Goal: Task Accomplishment & Management: Manage account settings

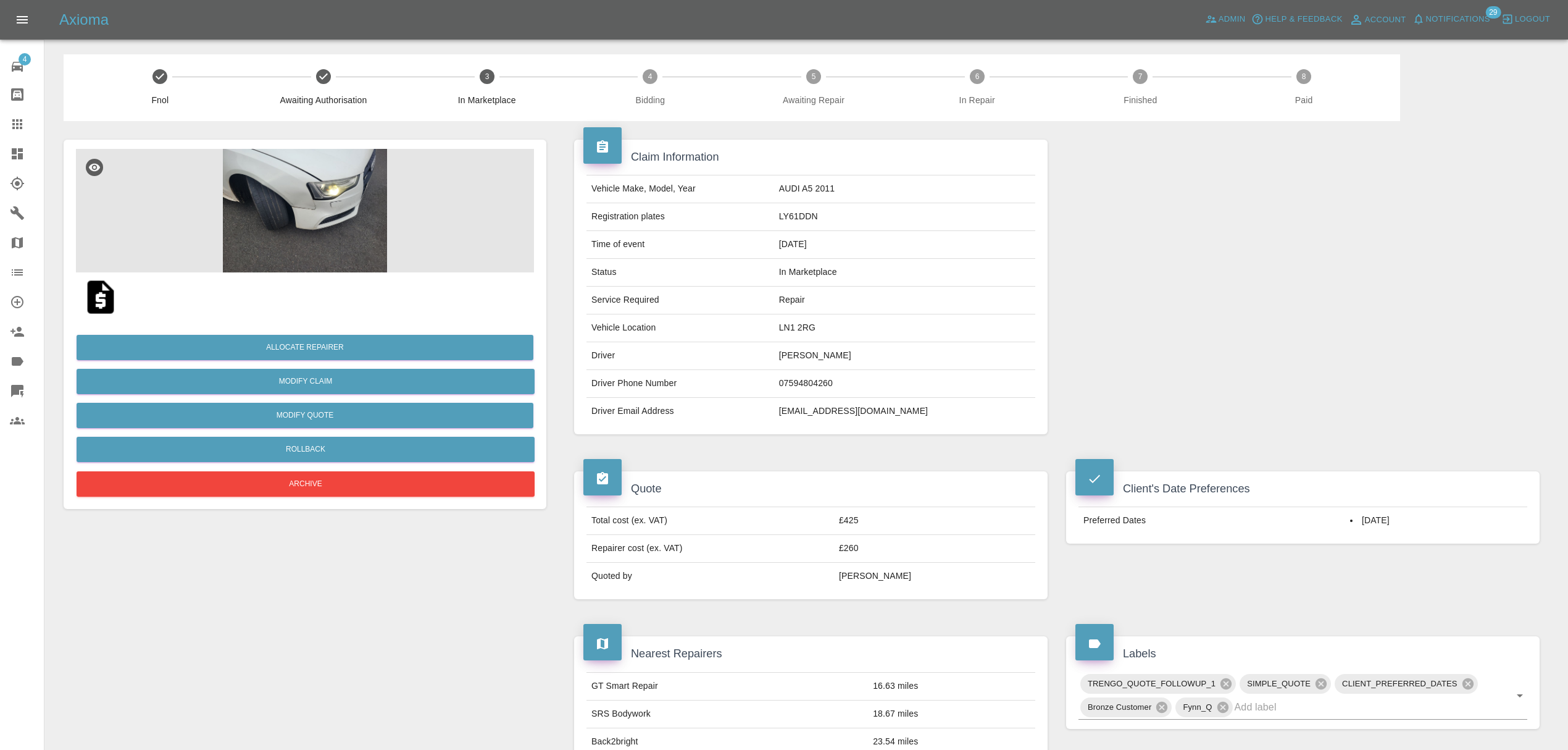
click at [16, 152] on icon at bounding box center [17, 154] width 11 height 11
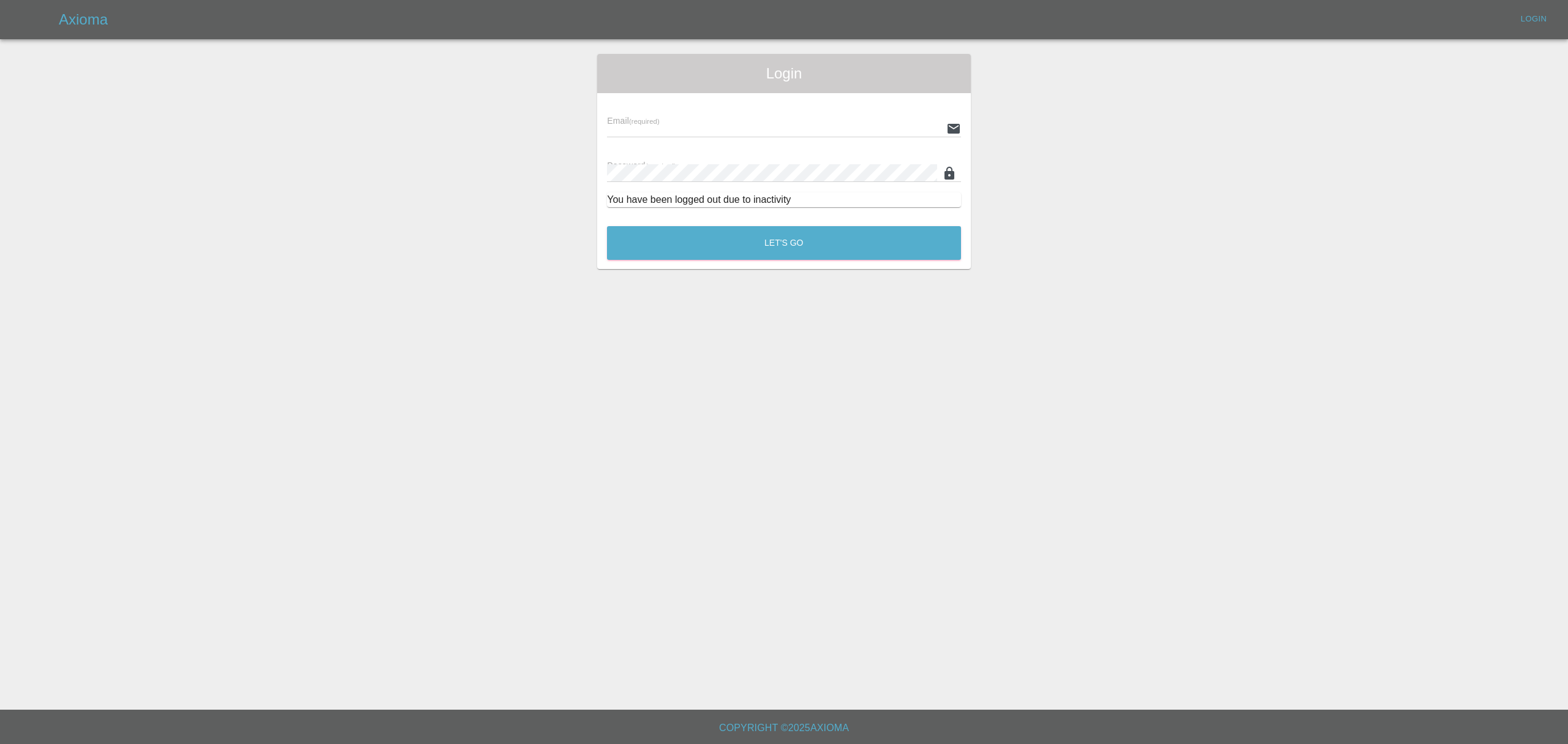
type input "[PERSON_NAME][EMAIL_ADDRESS][DOMAIN_NAME]"
click at [712, 239] on button "Let's Go" at bounding box center [784, 243] width 354 height 34
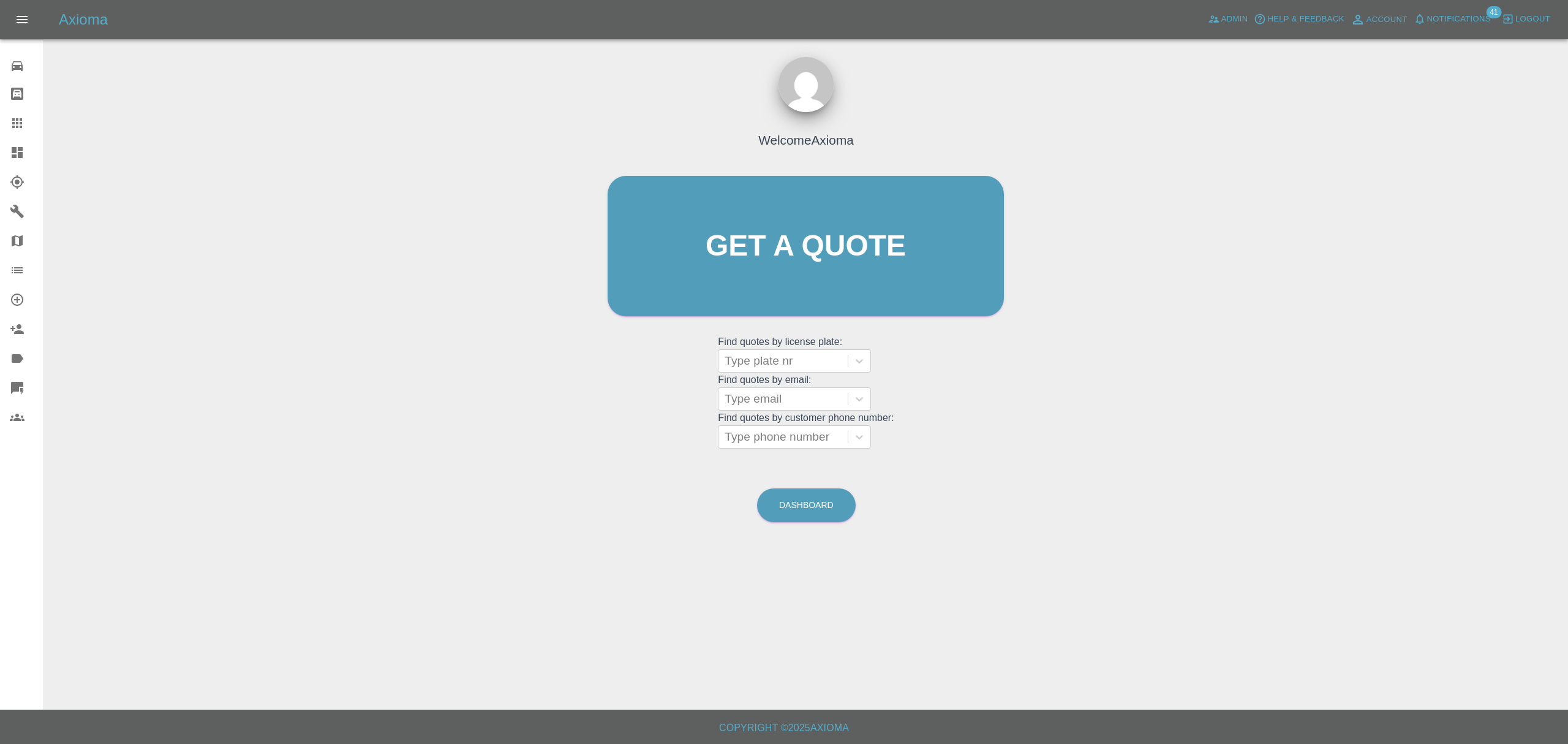
click at [23, 157] on icon at bounding box center [18, 152] width 15 height 15
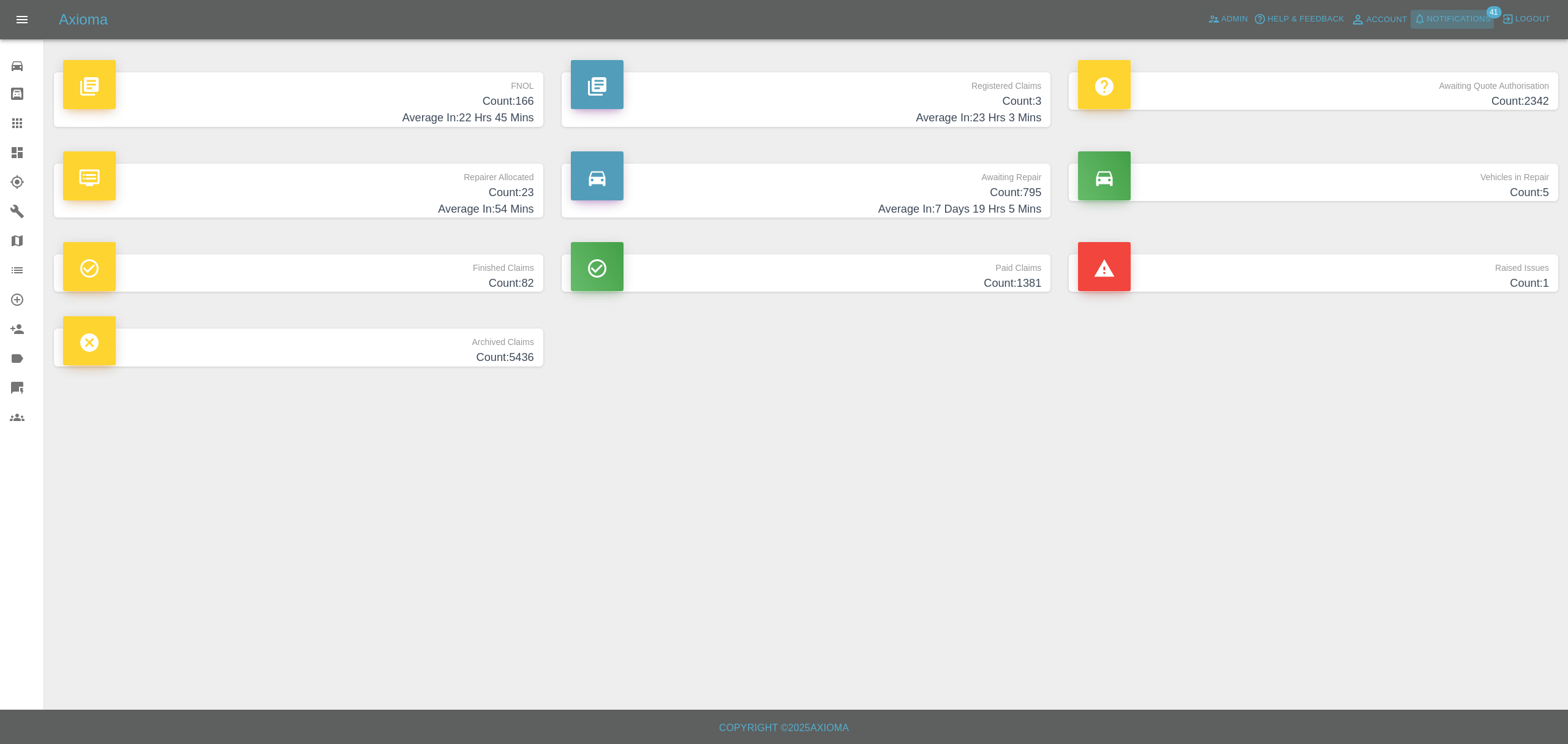
click at [1464, 27] on button "Notifications" at bounding box center [1453, 20] width 84 height 19
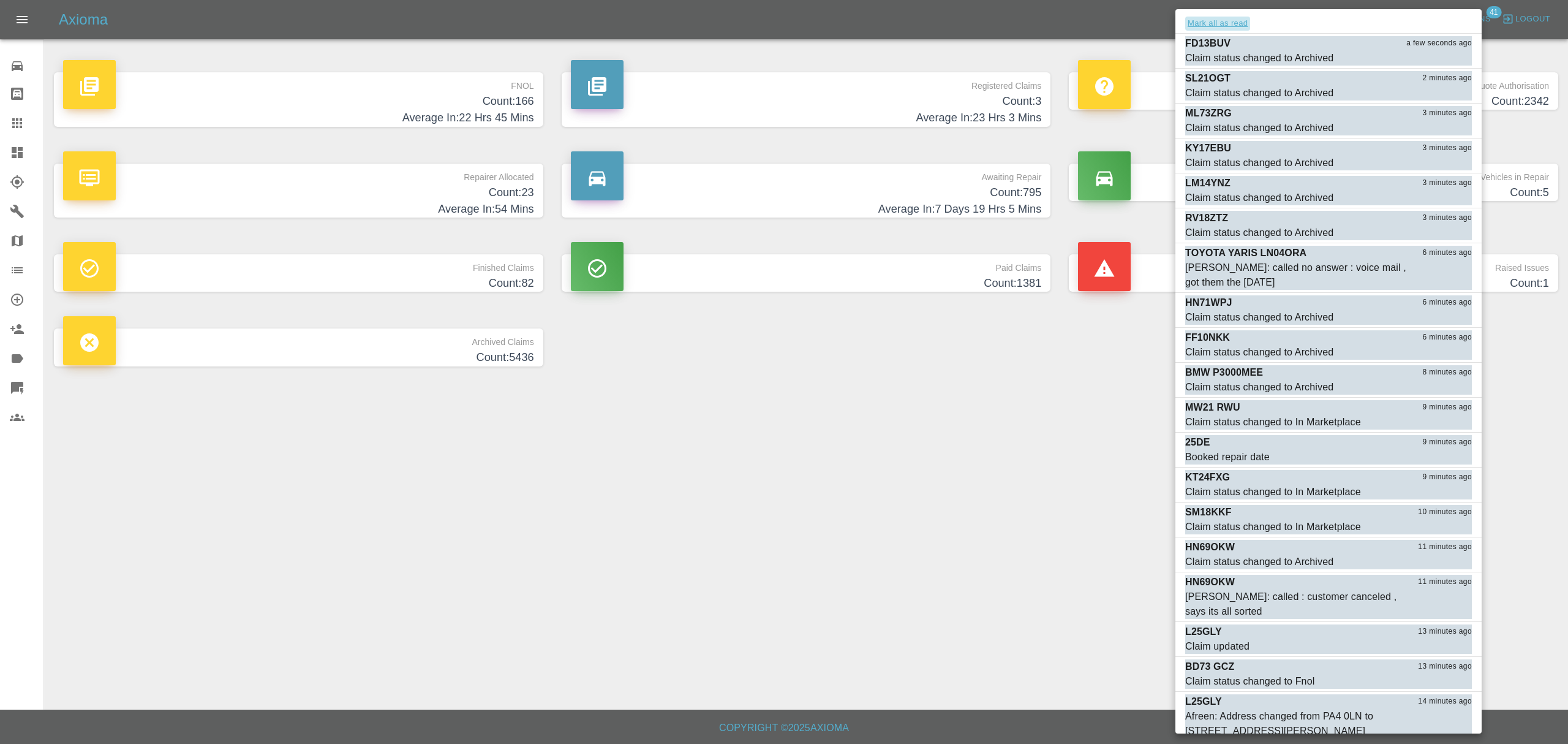
click at [1228, 24] on button "Mark all as read" at bounding box center [1218, 24] width 65 height 14
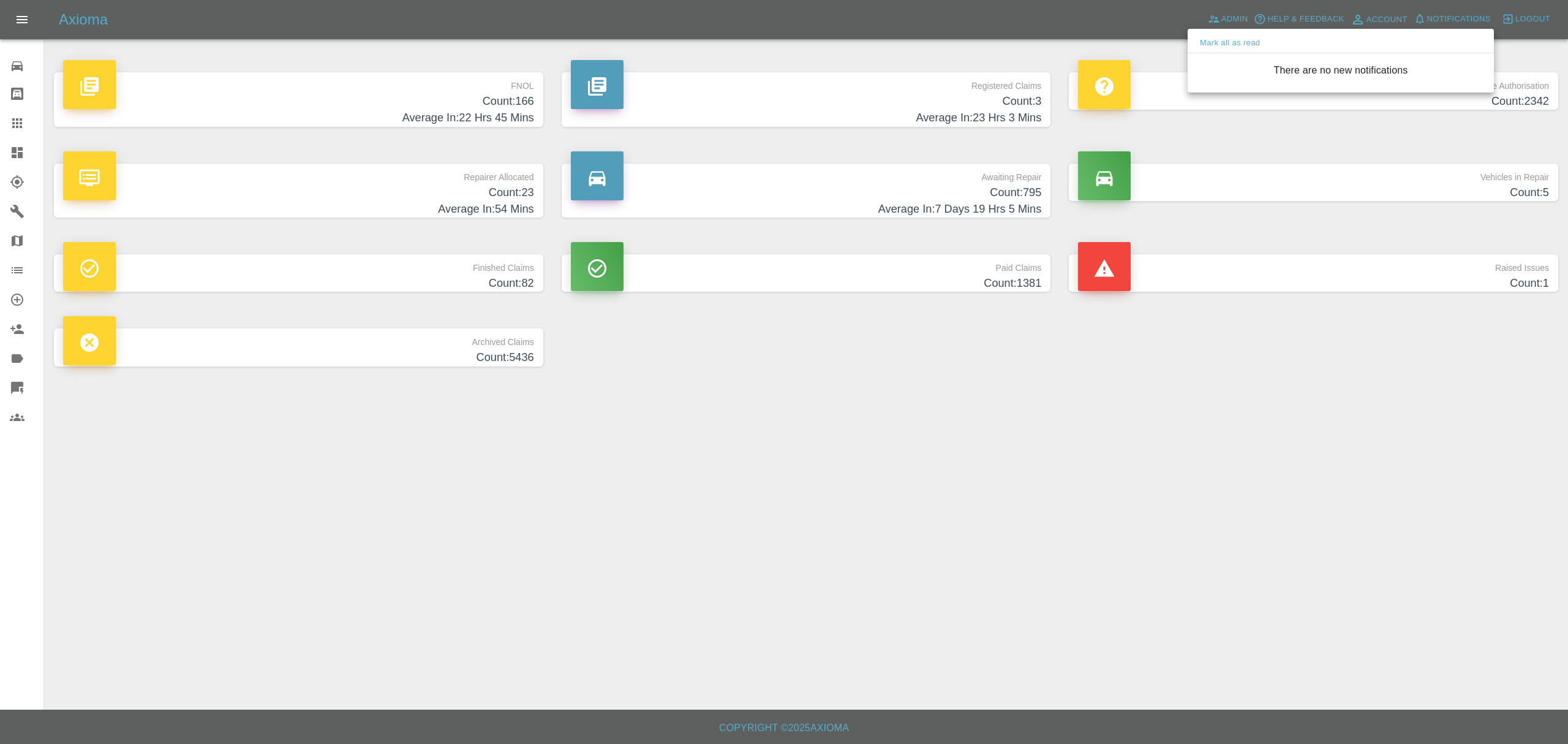
click at [1101, 571] on div at bounding box center [784, 372] width 1568 height 744
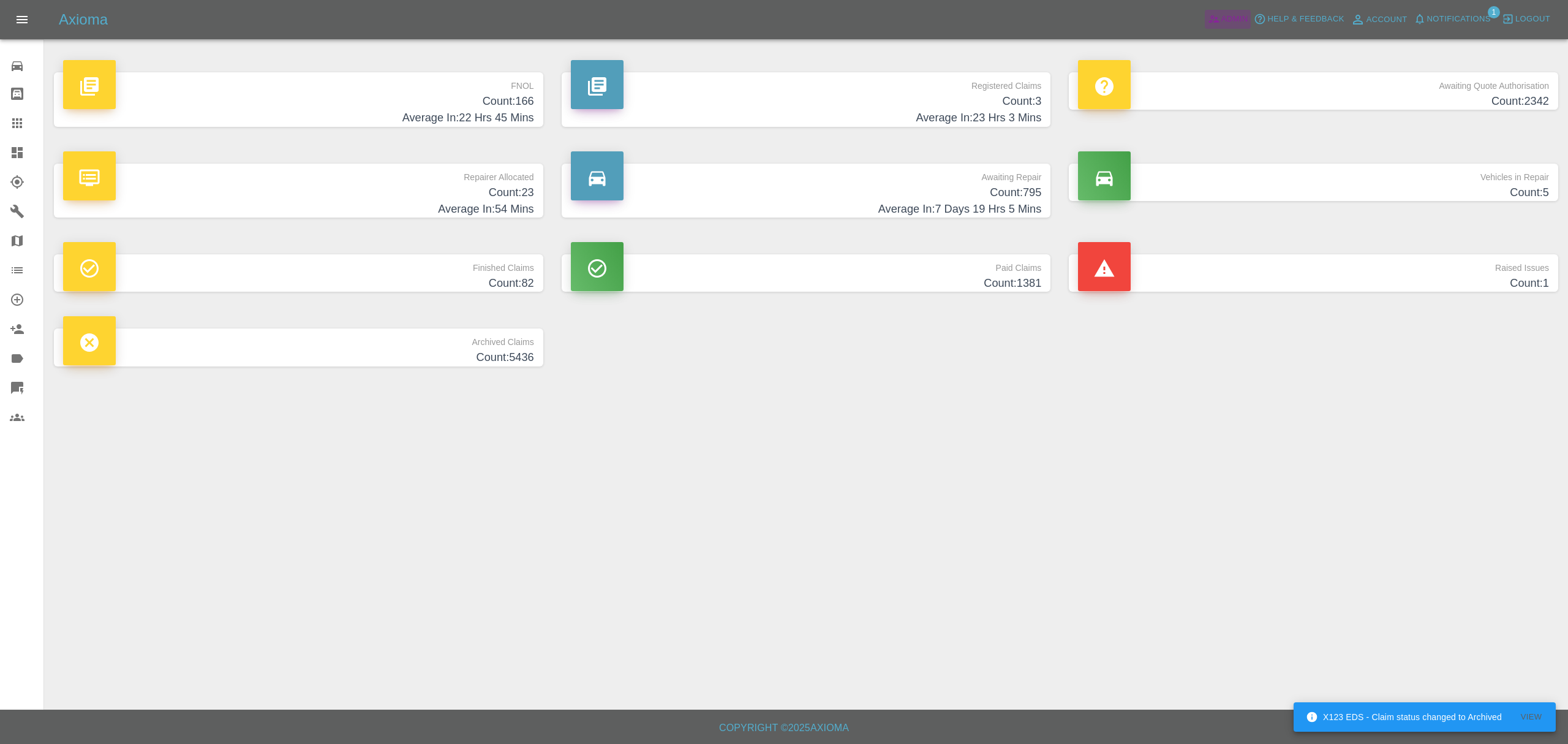
click at [1229, 20] on span "Admin" at bounding box center [1235, 19] width 27 height 14
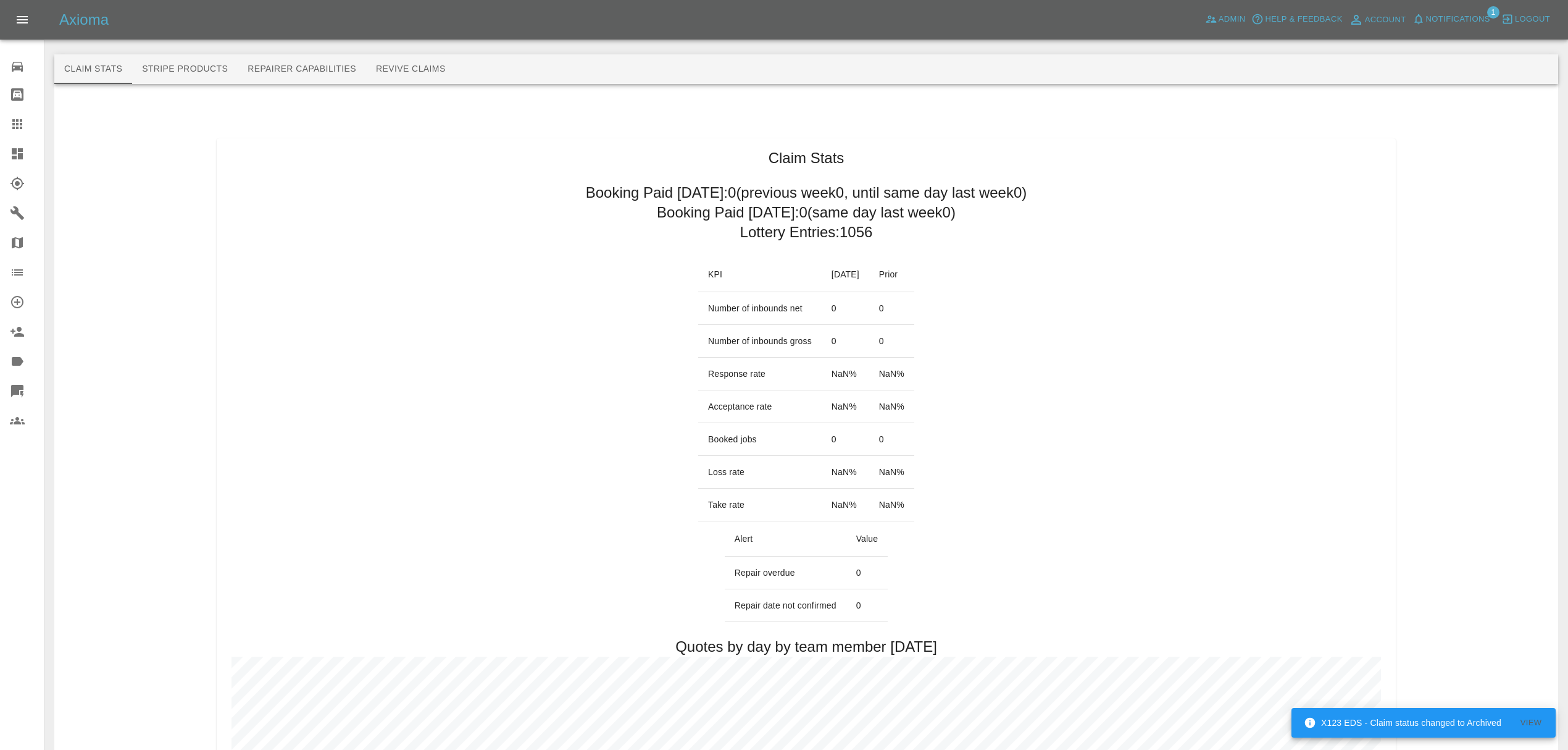
click at [1478, 17] on span "Notifications" at bounding box center [1458, 19] width 65 height 14
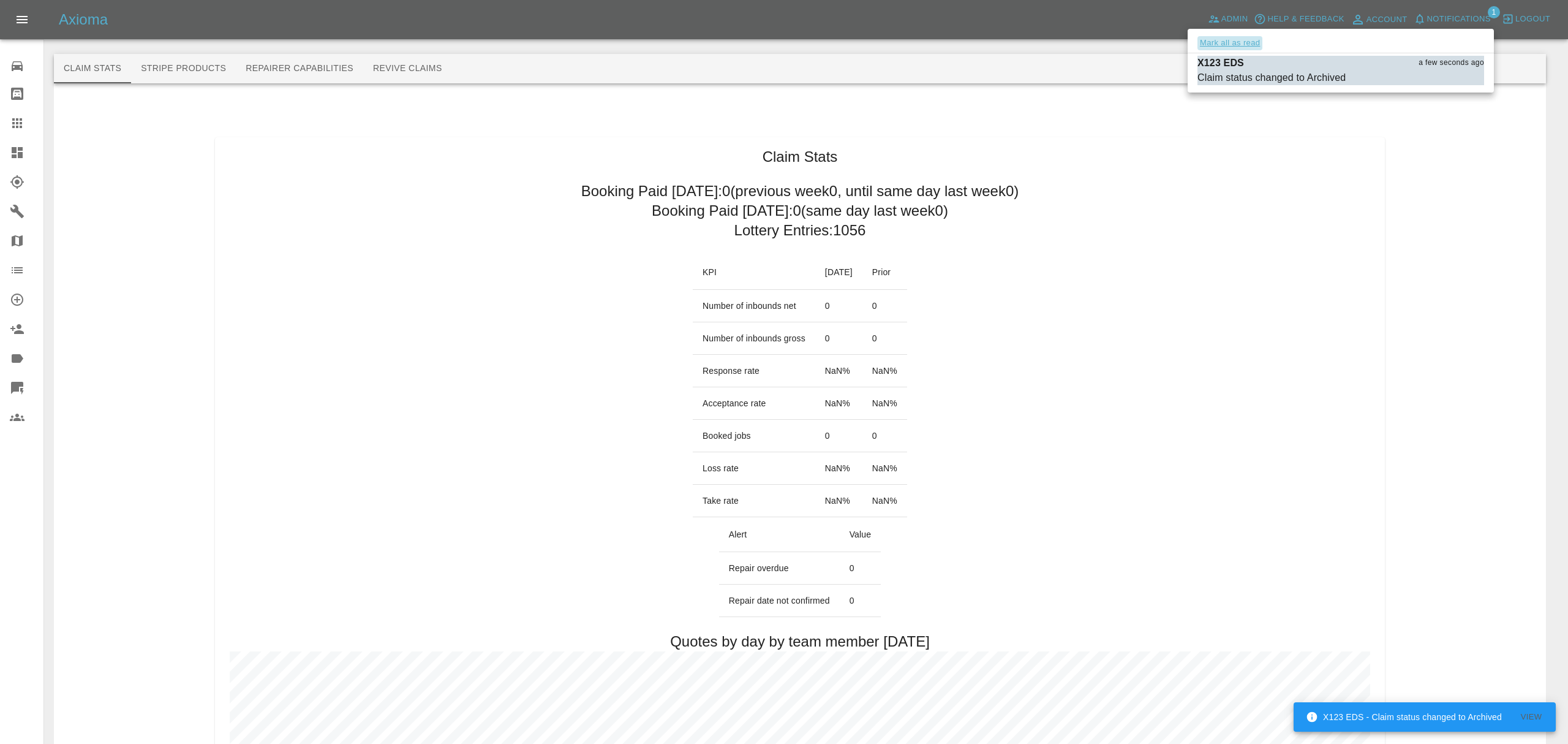
click at [1243, 42] on button "Mark all as read" at bounding box center [1230, 43] width 65 height 14
click at [1235, 293] on div at bounding box center [784, 372] width 1568 height 744
click at [1241, 288] on div at bounding box center [784, 372] width 1568 height 744
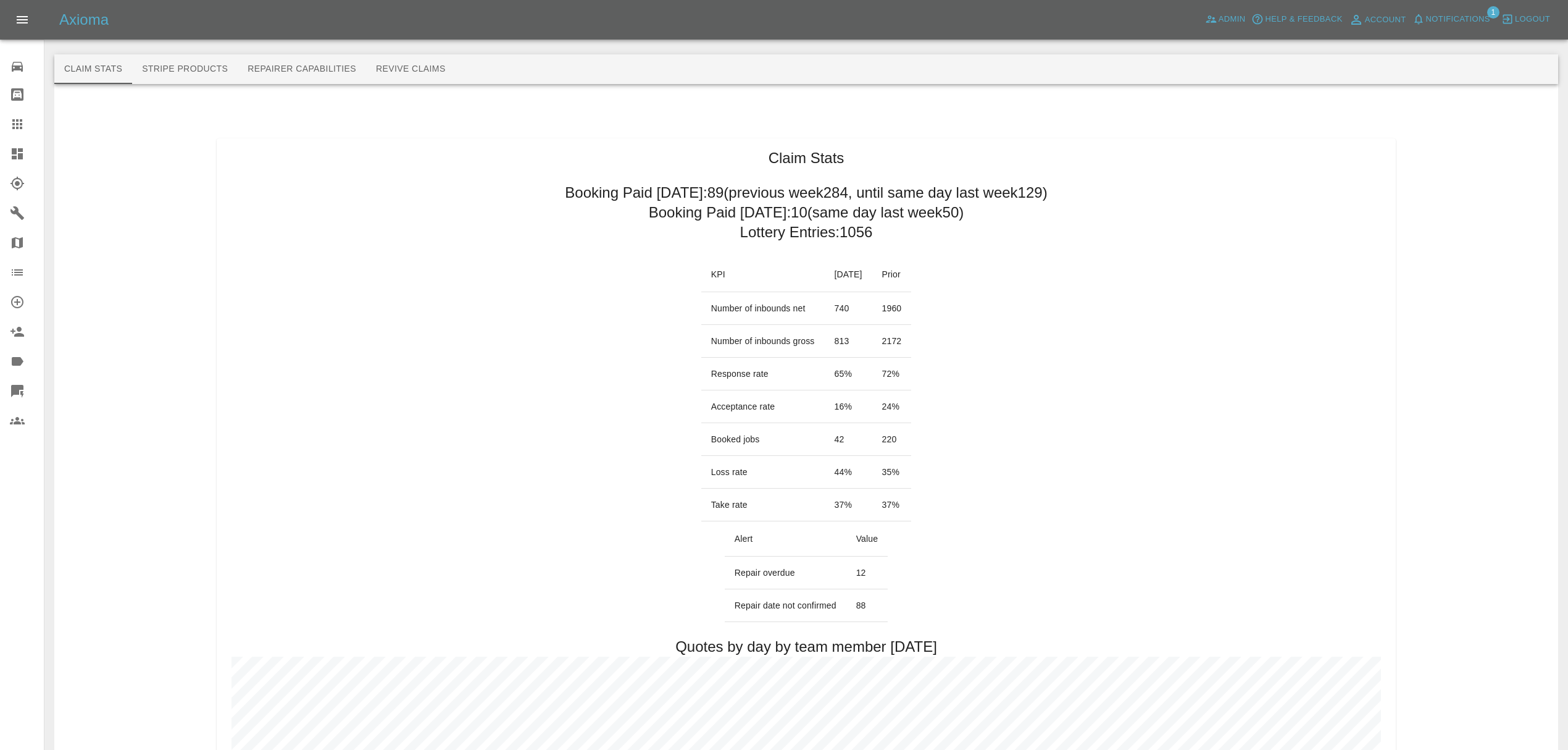
click at [1470, 16] on span "Notifications" at bounding box center [1458, 19] width 65 height 14
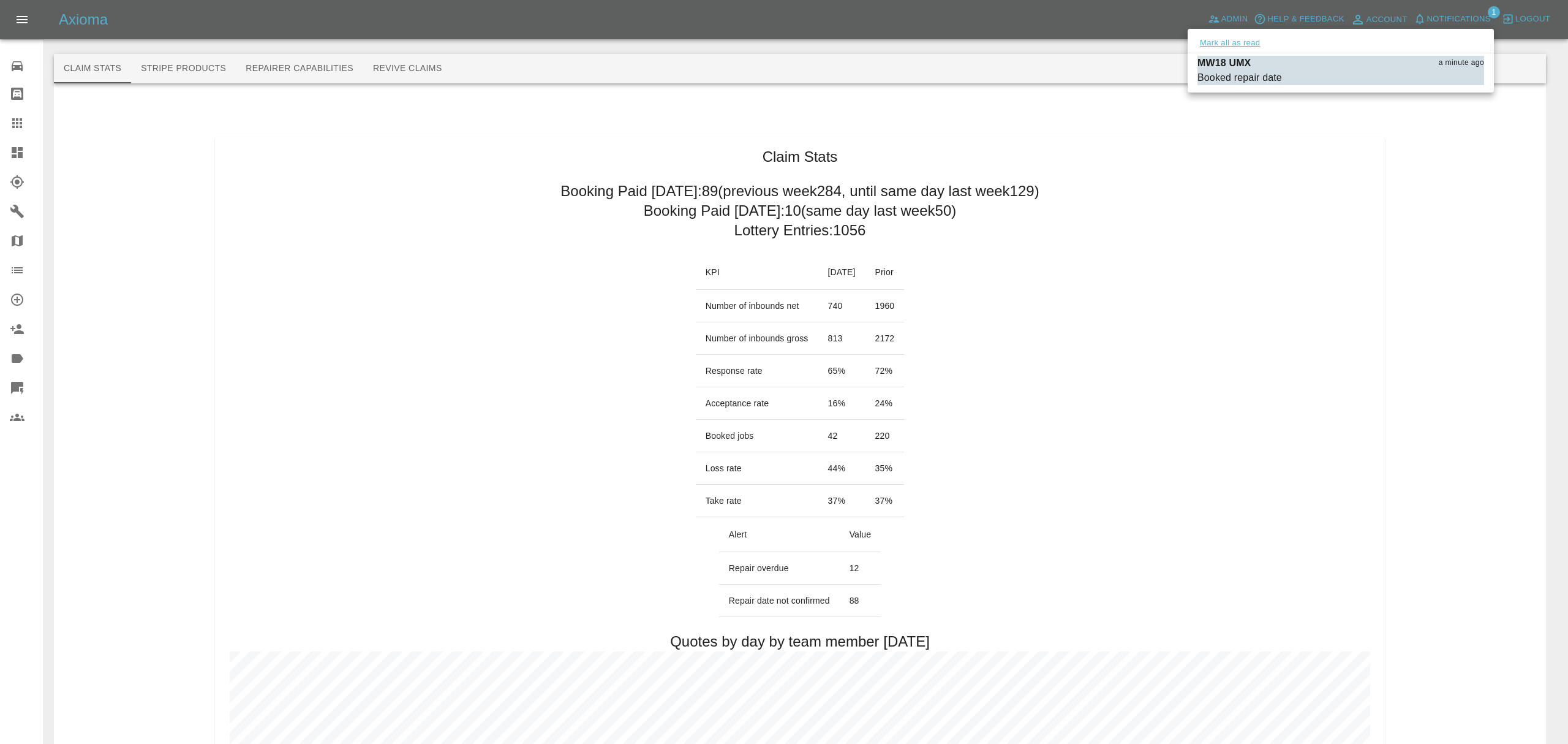
click at [1236, 40] on button "Mark all as read" at bounding box center [1230, 43] width 65 height 14
click at [1214, 299] on div at bounding box center [784, 372] width 1568 height 744
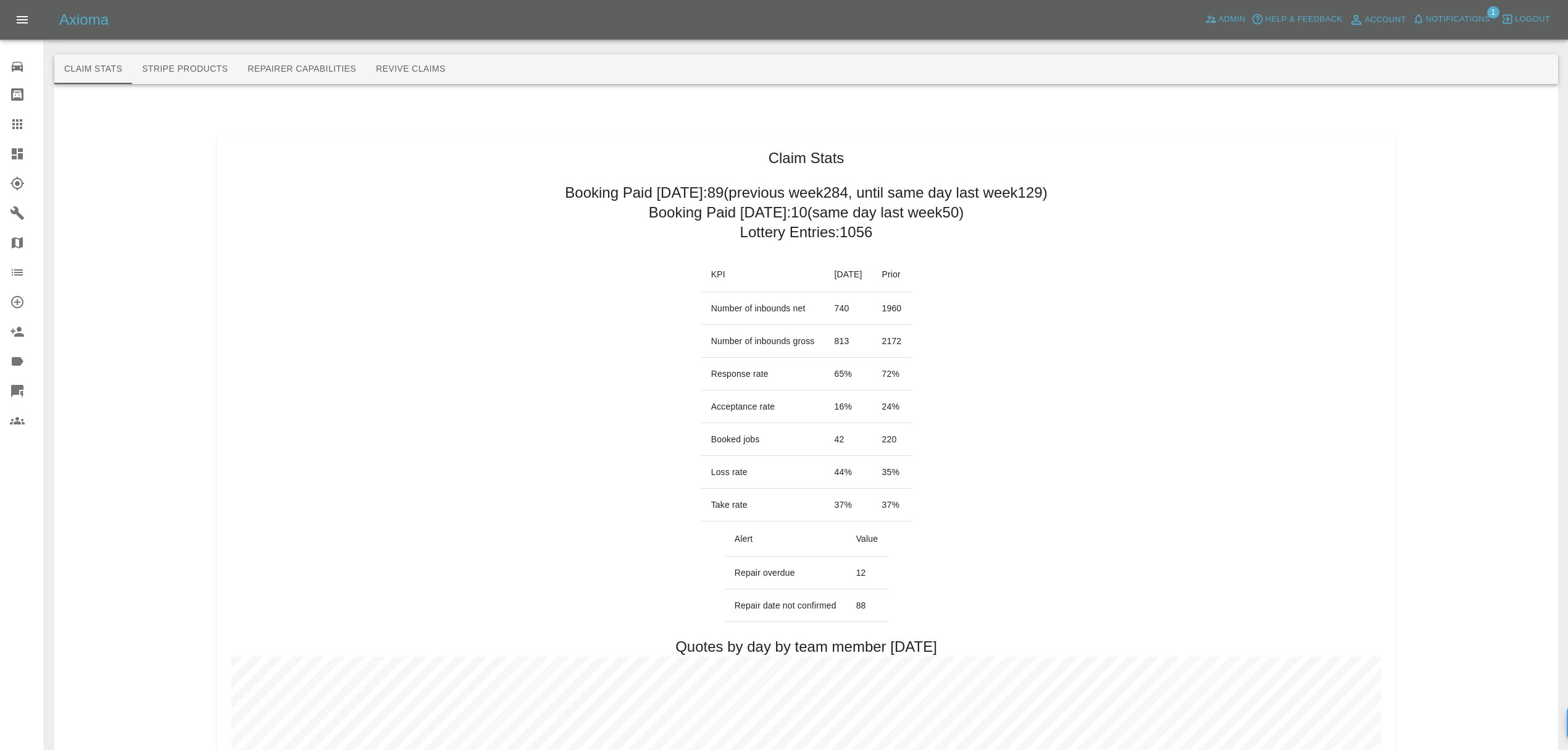
click at [1455, 23] on span "Notifications" at bounding box center [1458, 19] width 65 height 14
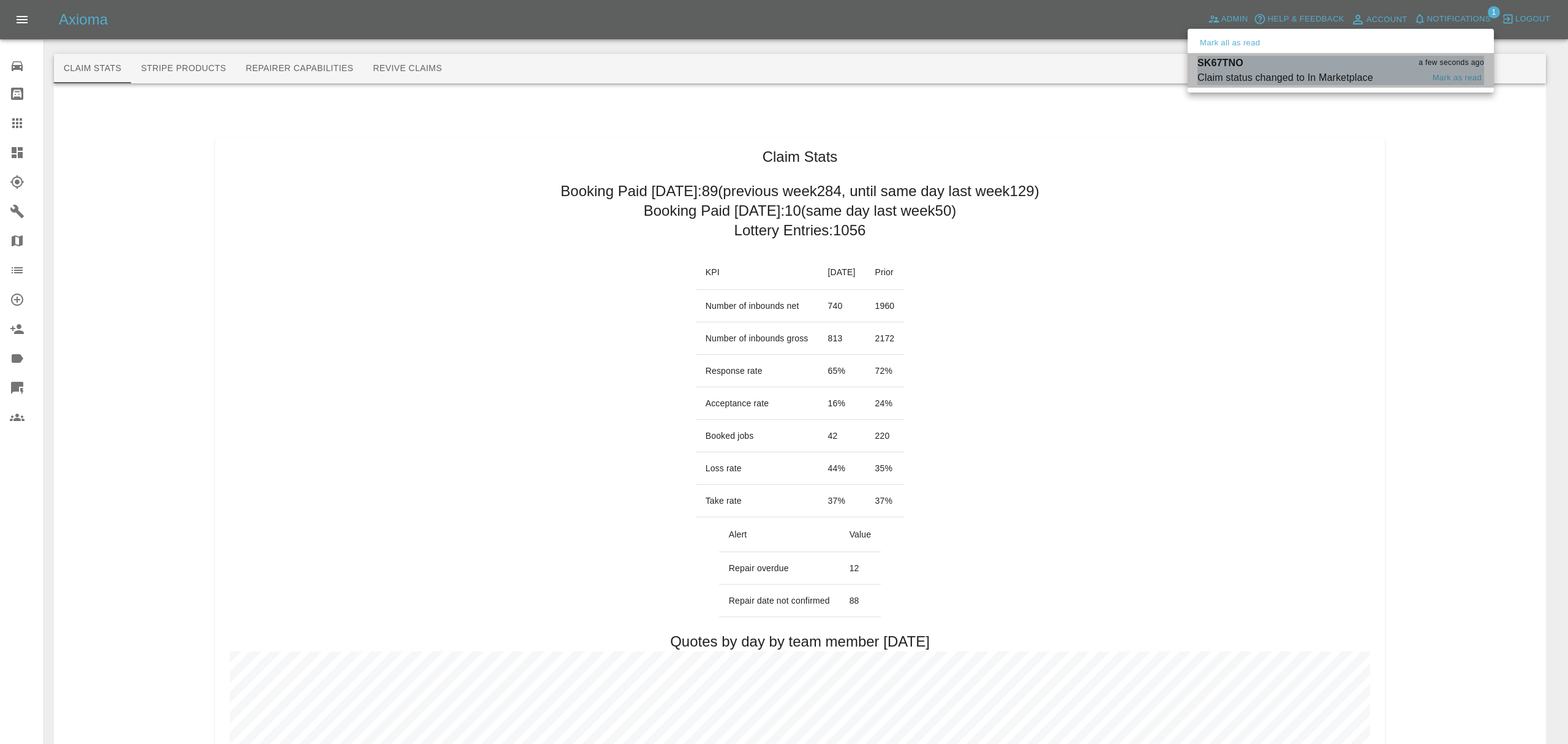
click at [1307, 66] on div "SK67TNO a few seconds ago" at bounding box center [1340, 63] width 286 height 15
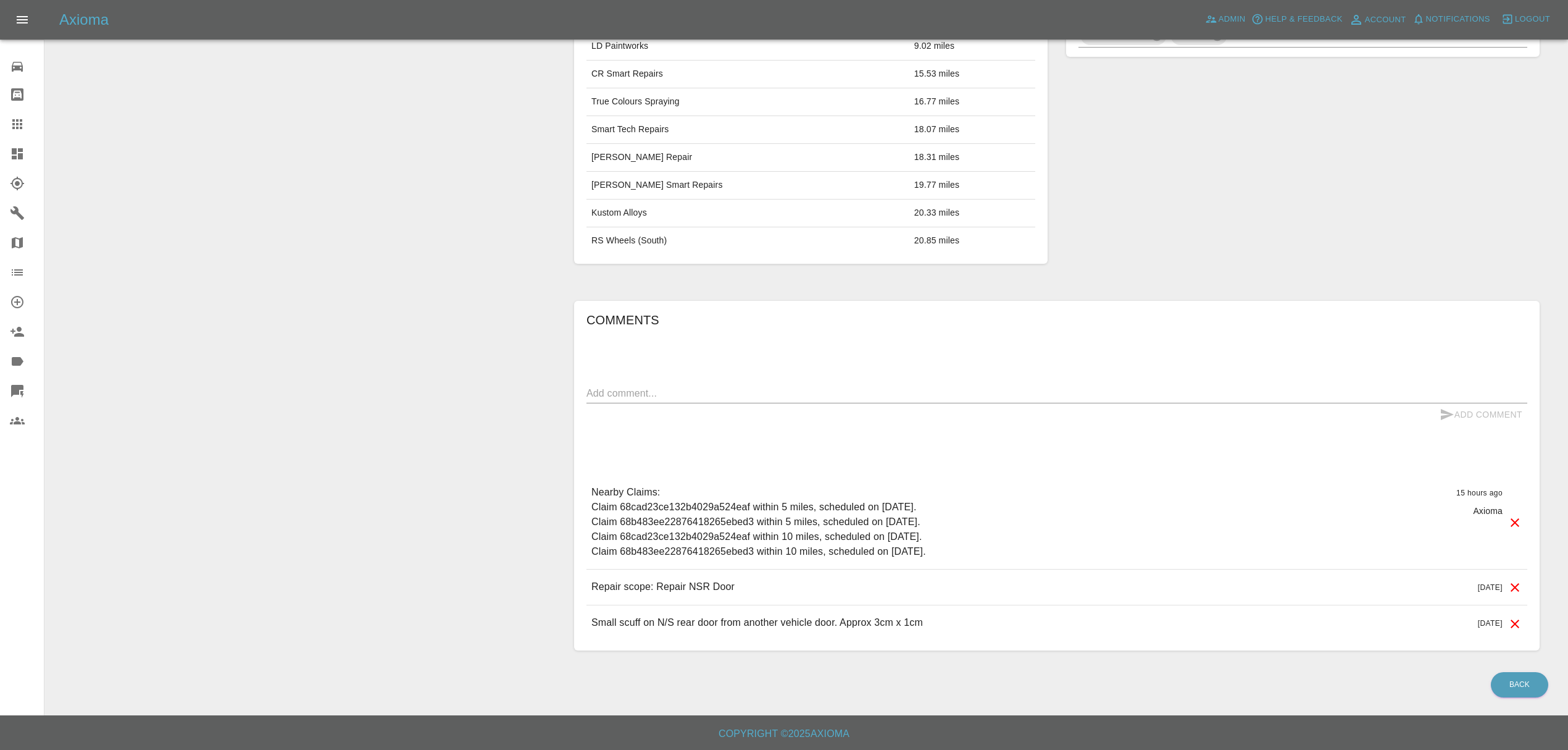
scroll to position [700, 0]
click at [17, 159] on icon at bounding box center [18, 154] width 15 height 15
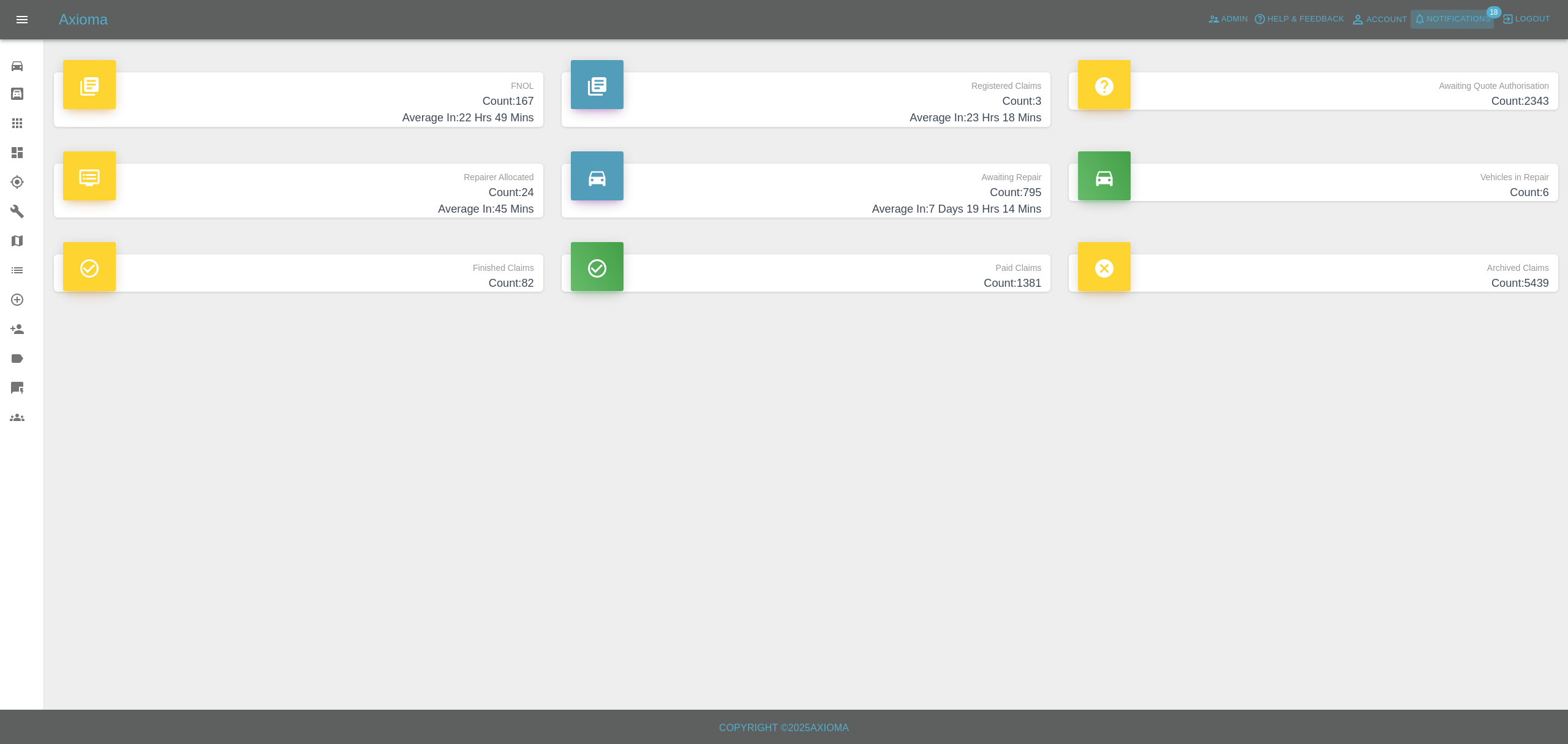
click at [1445, 26] on span "Notifications" at bounding box center [1459, 19] width 64 height 14
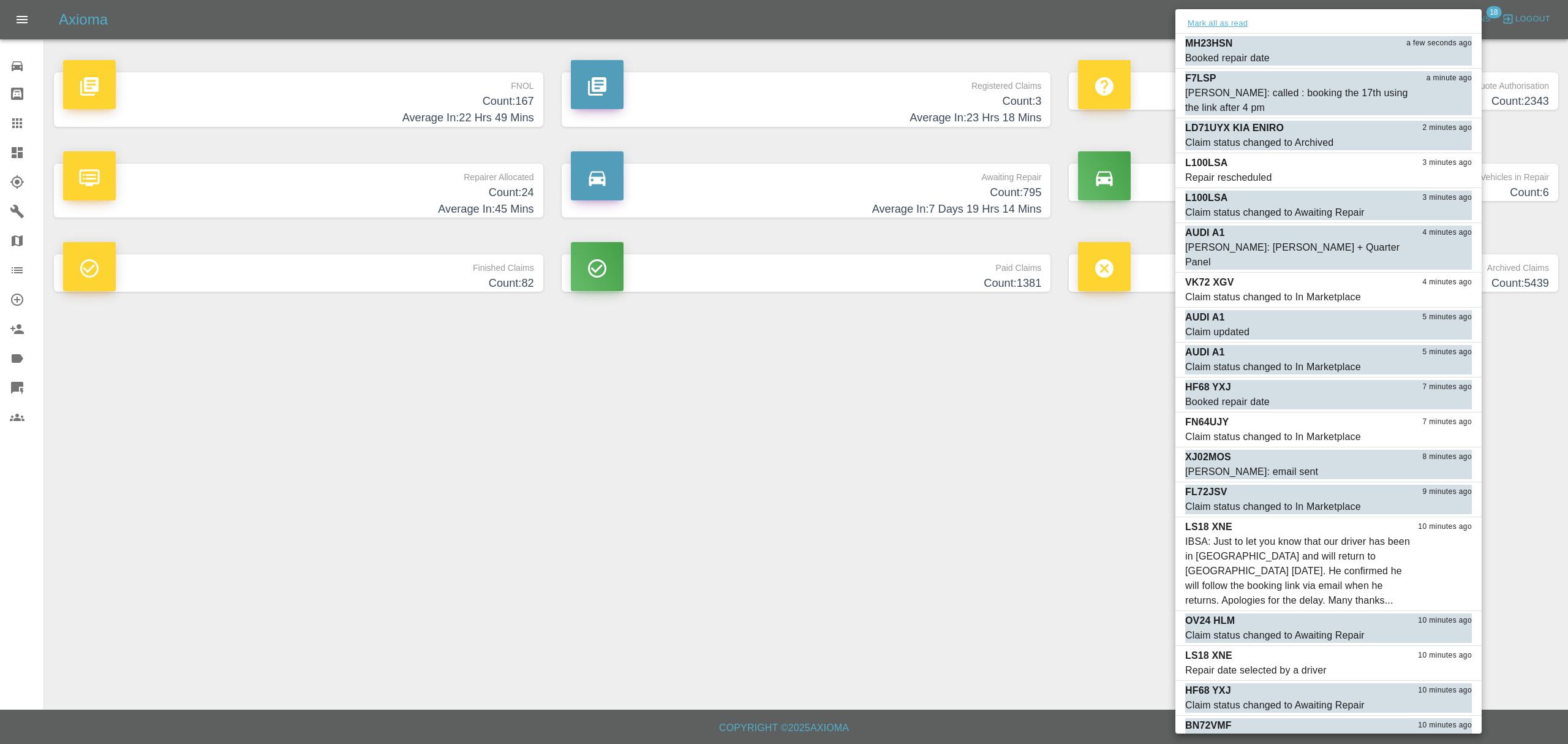
click at [1228, 30] on button "Mark all as read" at bounding box center [1218, 24] width 65 height 14
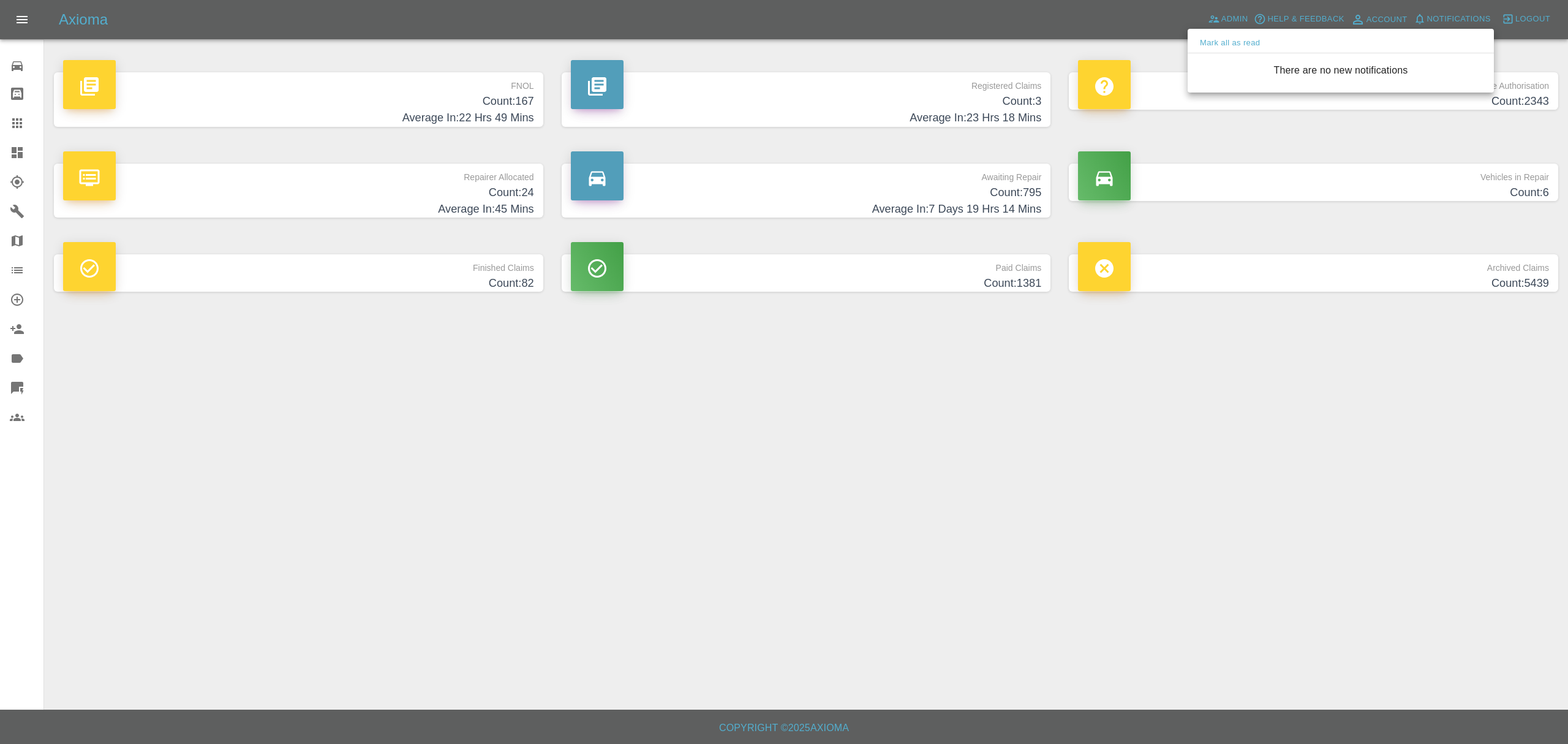
click at [1209, 563] on div at bounding box center [784, 372] width 1568 height 744
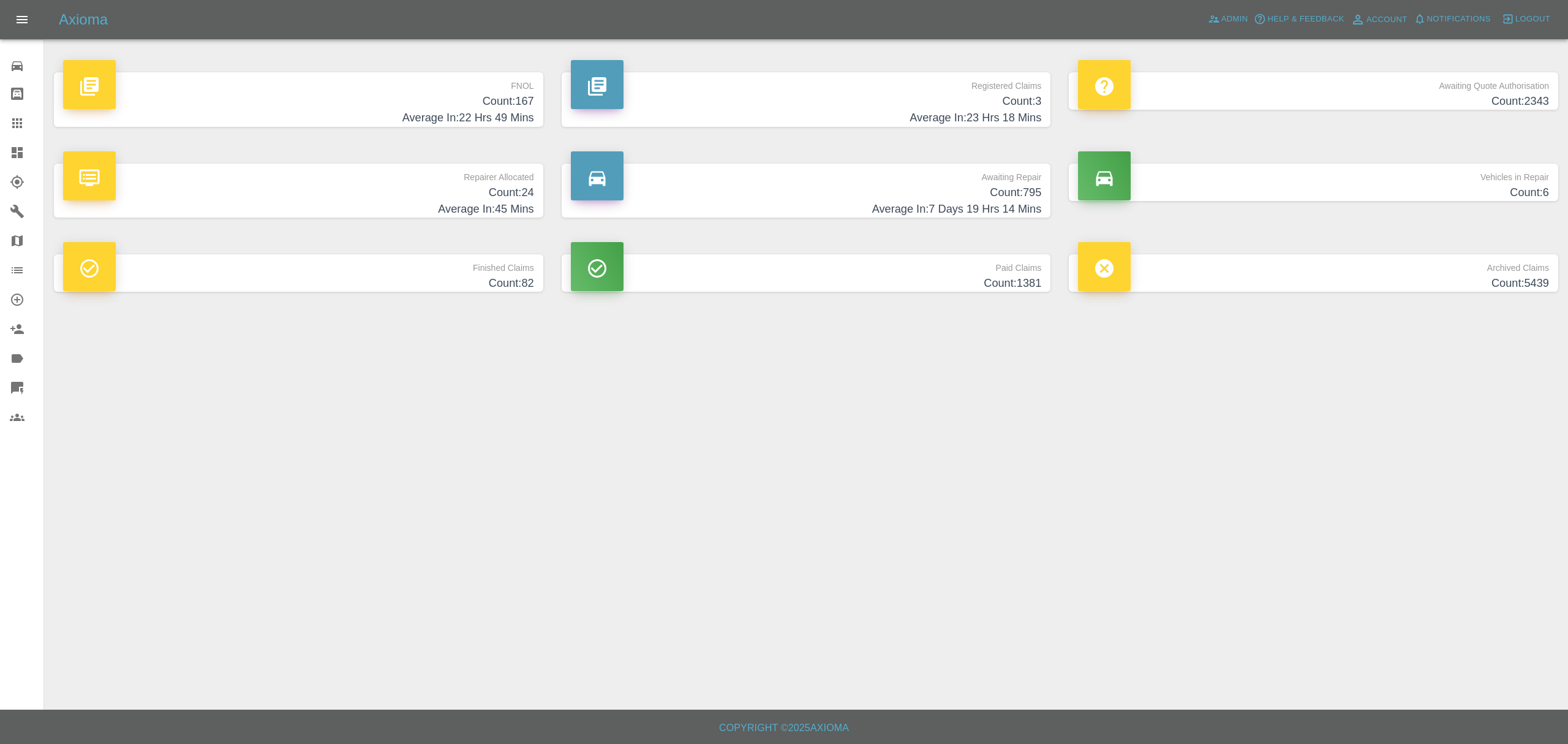
click at [1231, 8] on div "Axioma Admin Help & Feedback Account Notifications 0 Logout" at bounding box center [784, 20] width 1568 height 39
click at [1230, 18] on span "Admin" at bounding box center [1235, 19] width 27 height 14
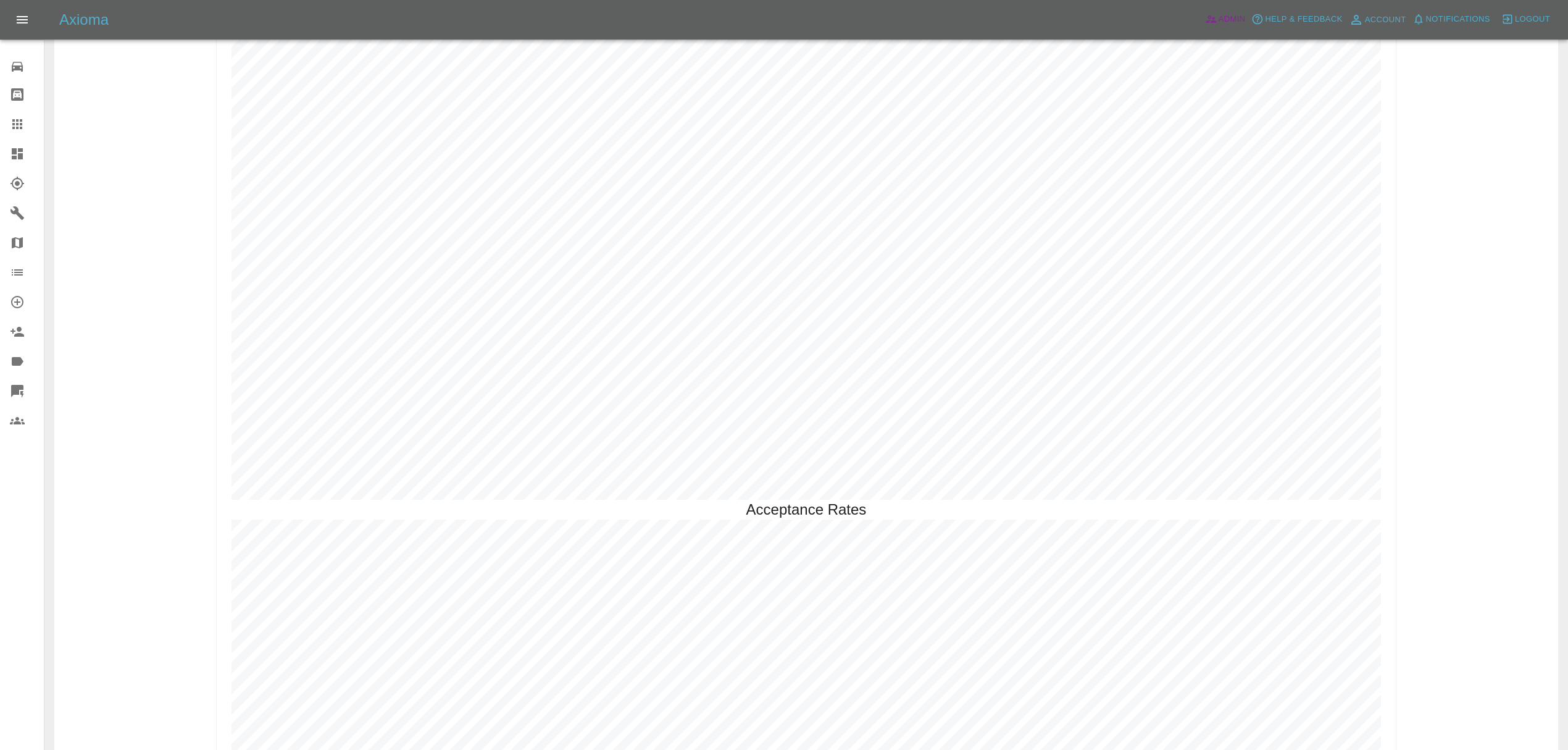
scroll to position [3596, 0]
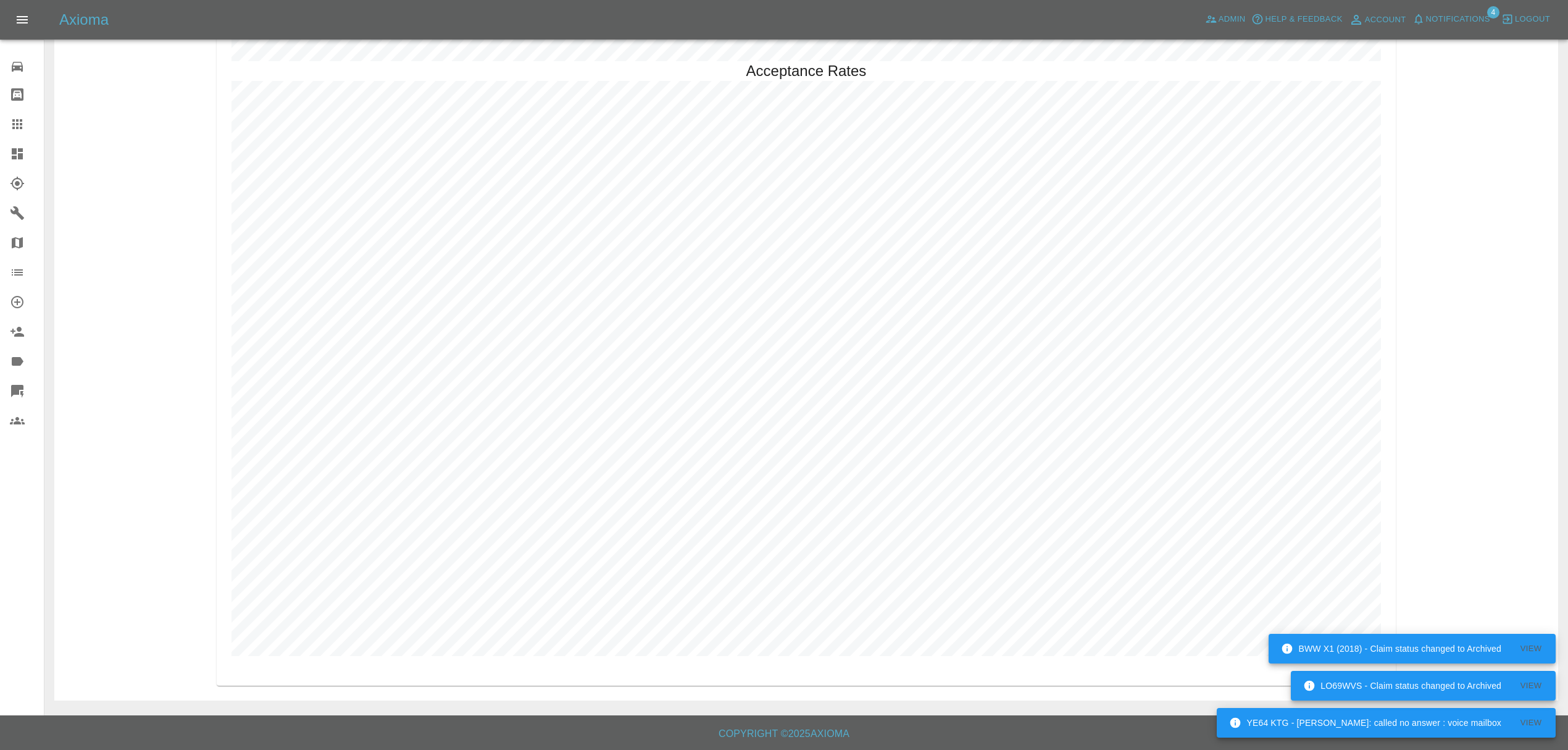
click at [1460, 17] on span "Notifications" at bounding box center [1458, 19] width 65 height 14
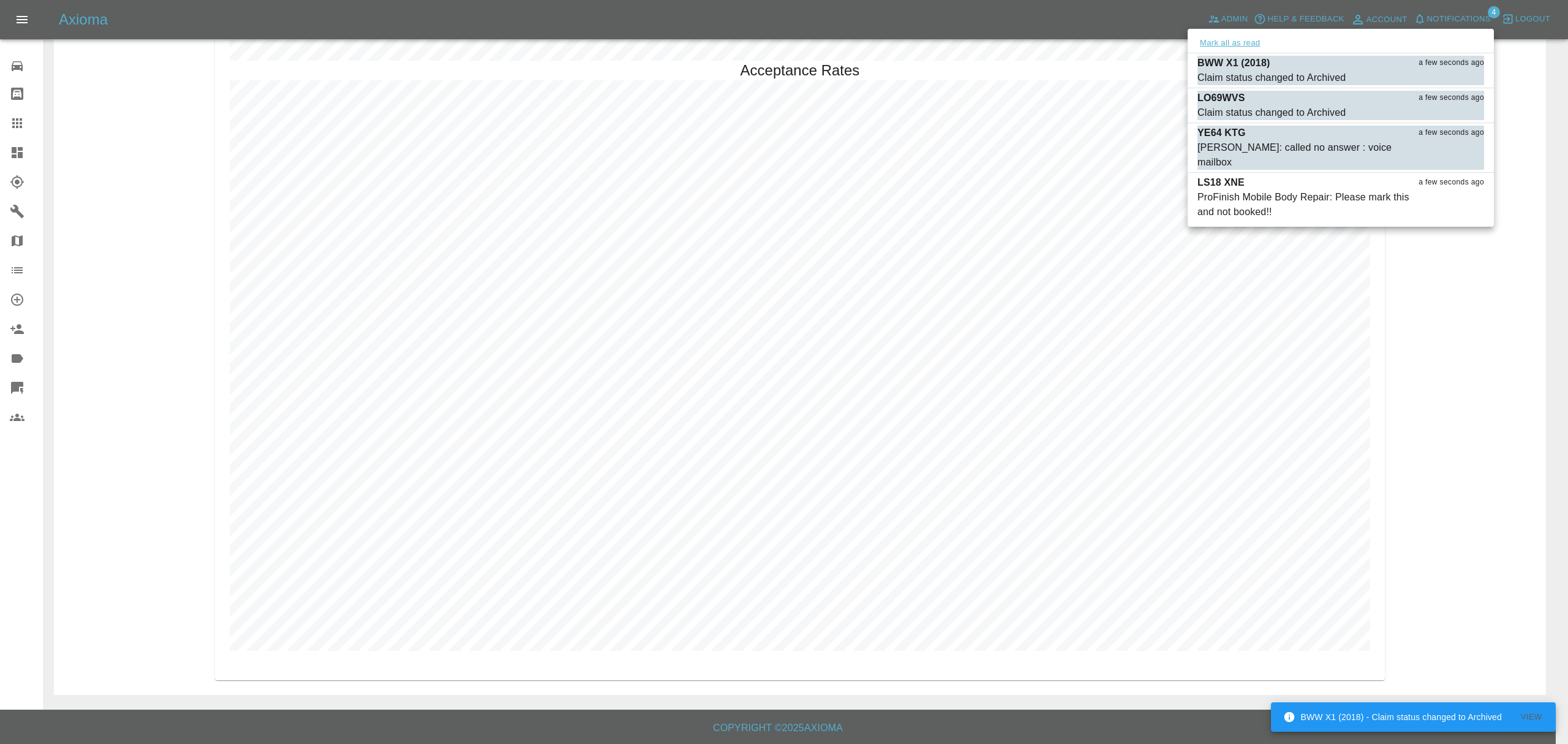
click at [1245, 44] on button "Mark all as read" at bounding box center [1230, 43] width 65 height 14
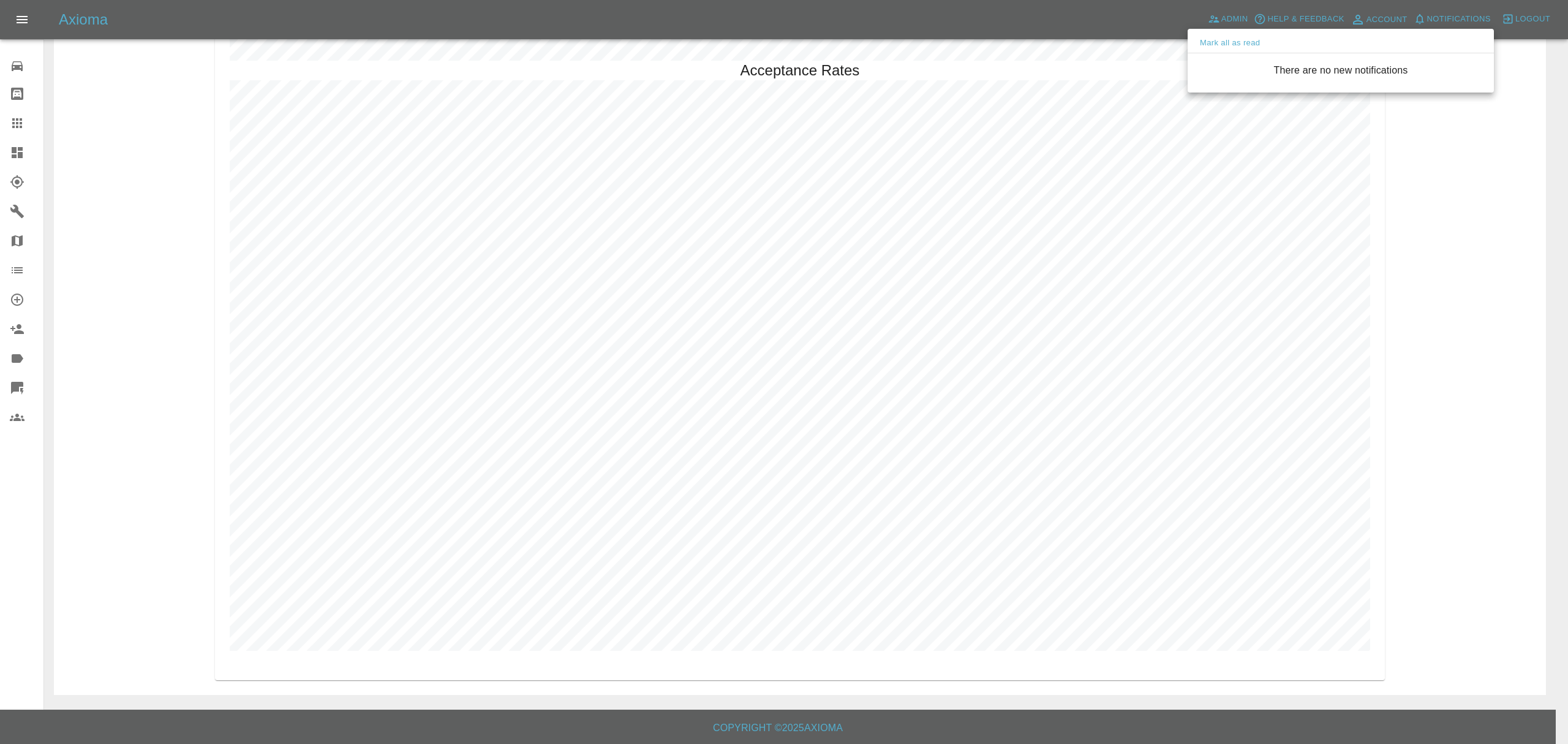
click at [12, 141] on div at bounding box center [784, 372] width 1568 height 744
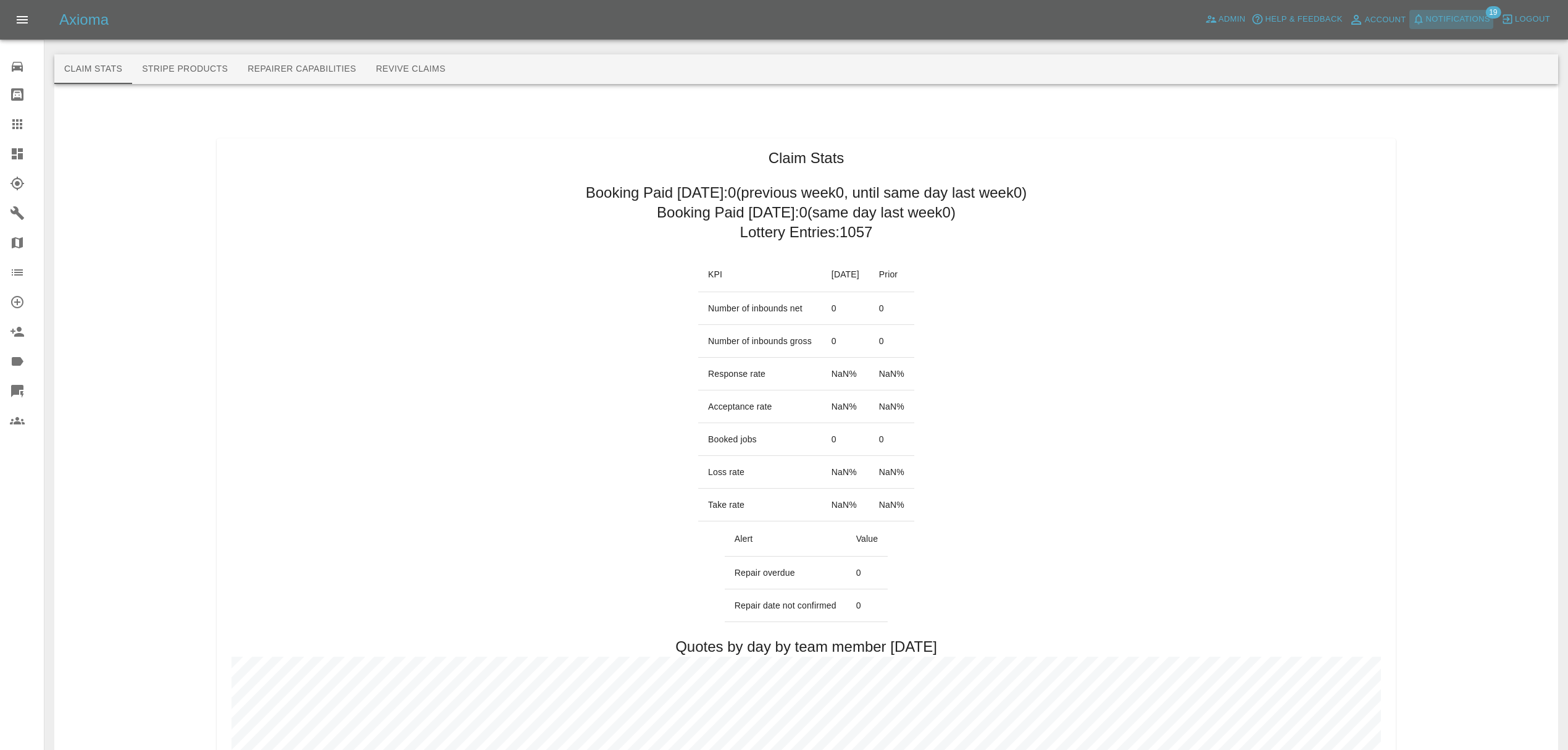
click at [1437, 15] on span "Notifications" at bounding box center [1458, 19] width 65 height 14
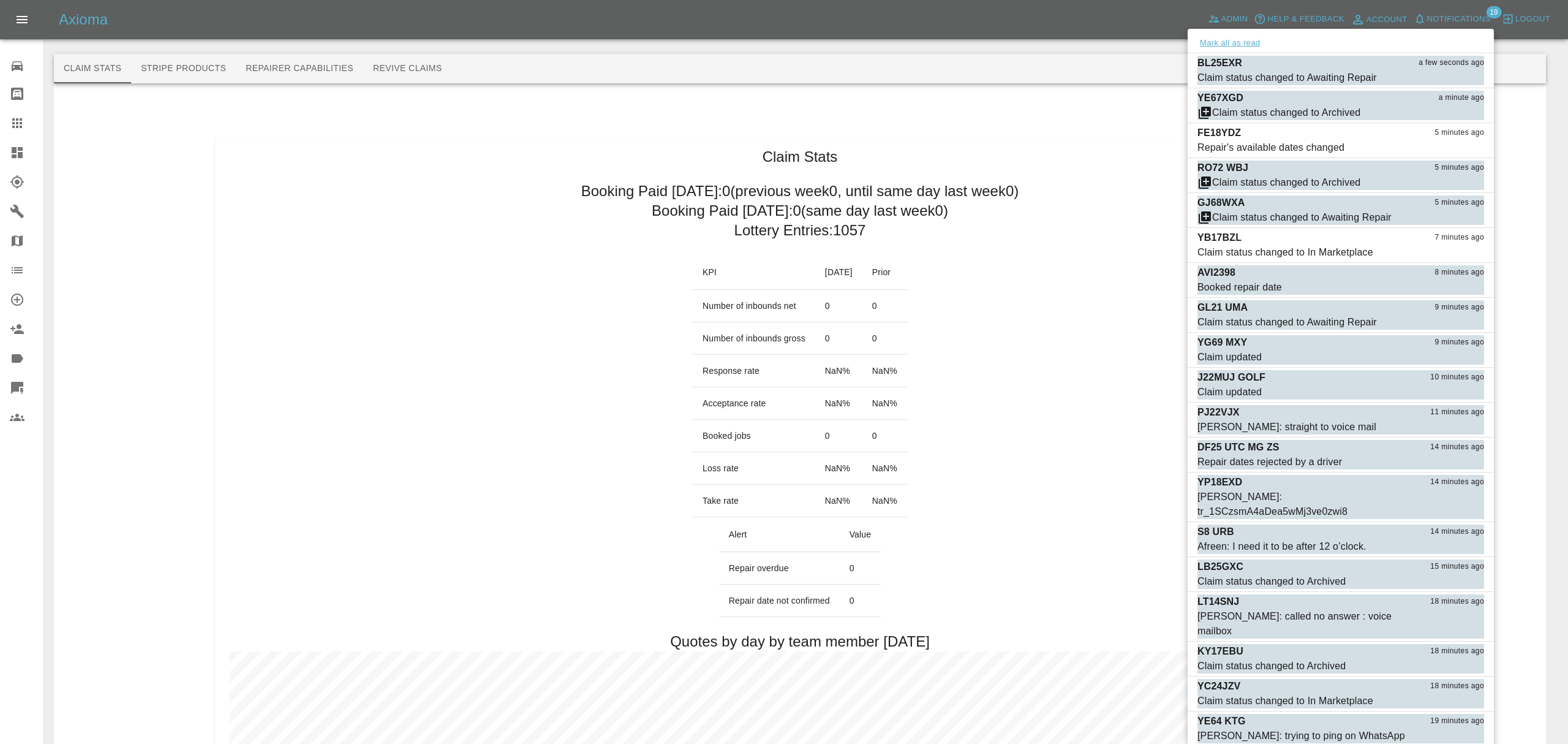
click at [1216, 38] on button "Mark all as read" at bounding box center [1230, 43] width 65 height 14
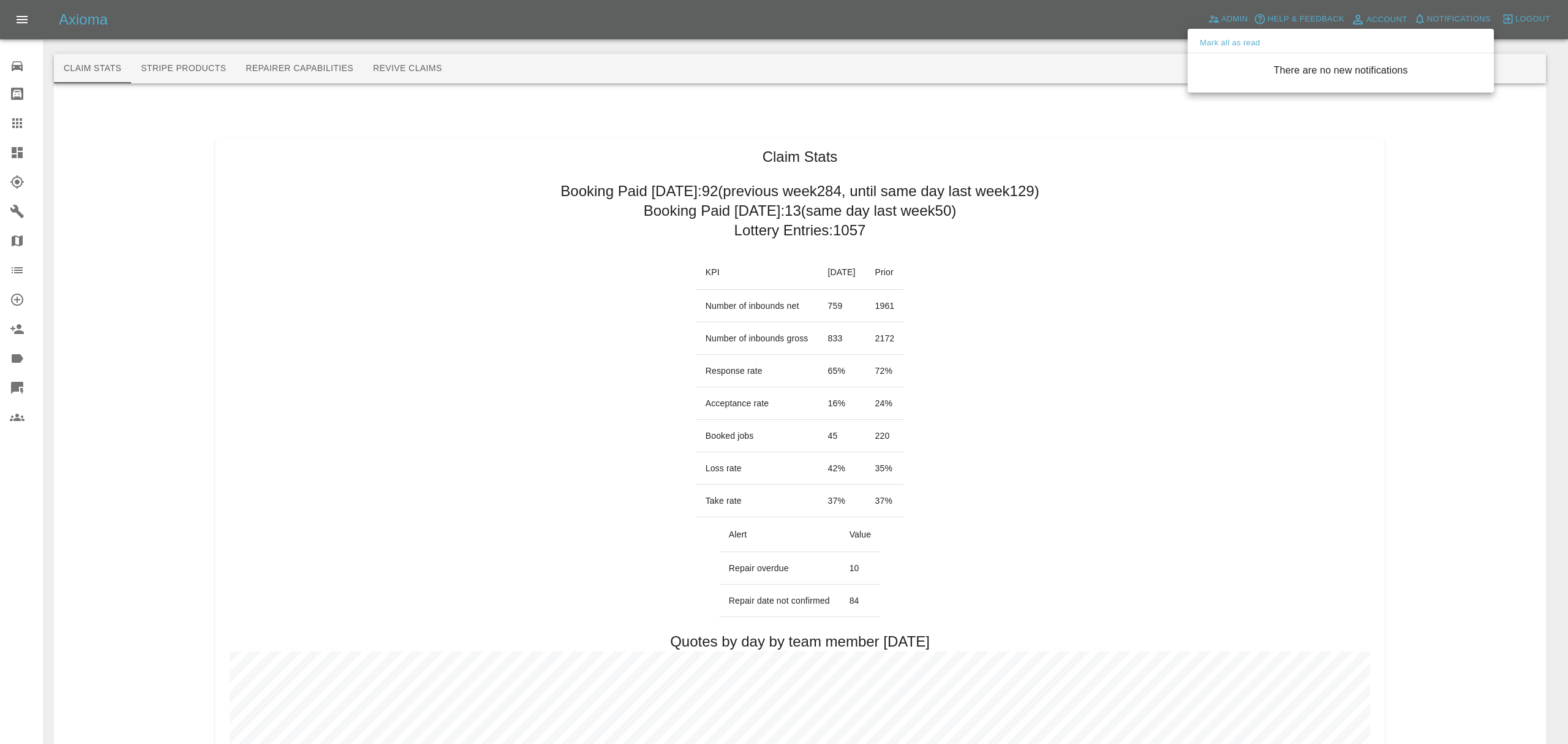
click at [1171, 192] on div at bounding box center [784, 372] width 1568 height 744
